Goal: Task Accomplishment & Management: Manage account settings

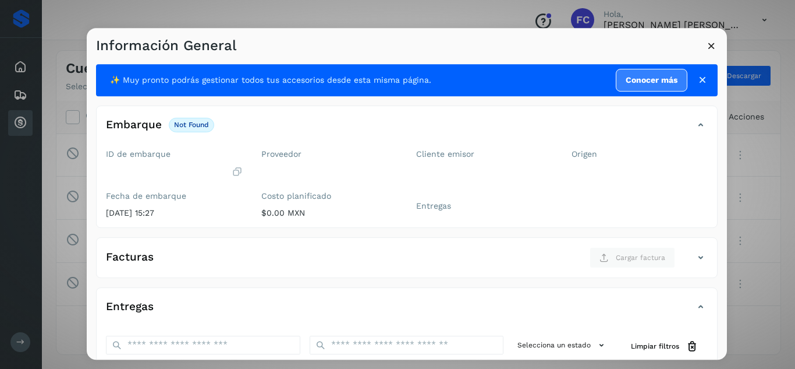
scroll to position [179, 0]
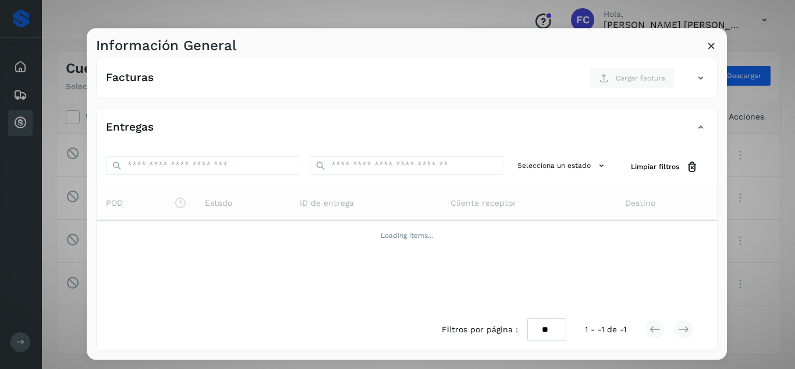
click at [711, 51] on icon at bounding box center [712, 46] width 12 height 12
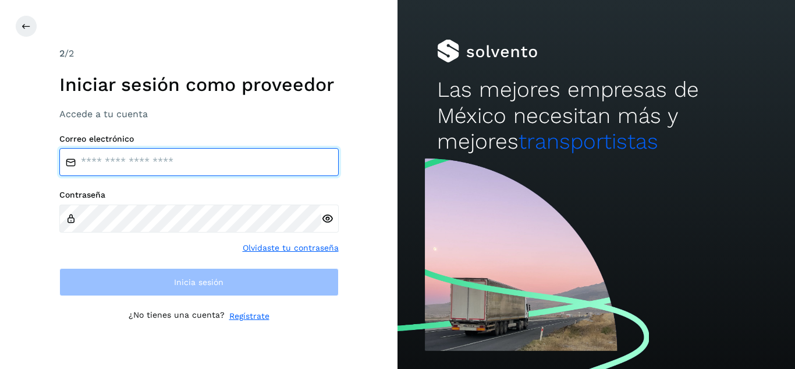
type input "**********"
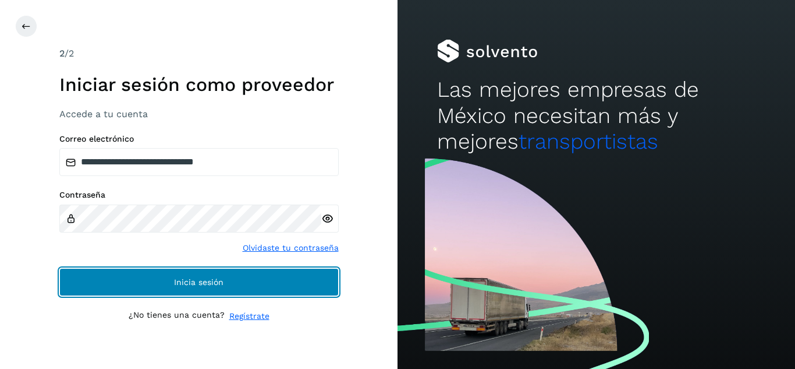
click at [180, 278] on span "Inicia sesión" at bounding box center [198, 282] width 49 height 8
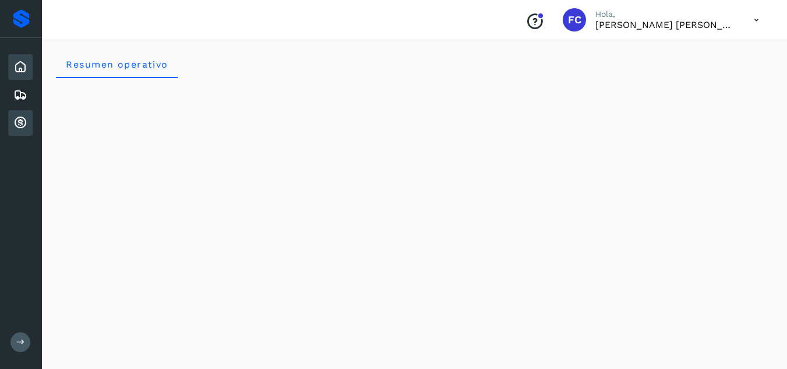
click at [16, 116] on icon at bounding box center [20, 123] width 14 height 14
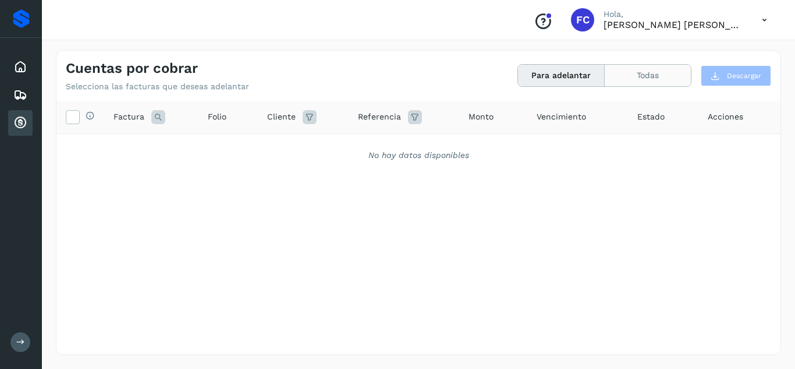
click at [646, 77] on button "Todas" at bounding box center [648, 76] width 86 height 22
